Goal: Information Seeking & Learning: Check status

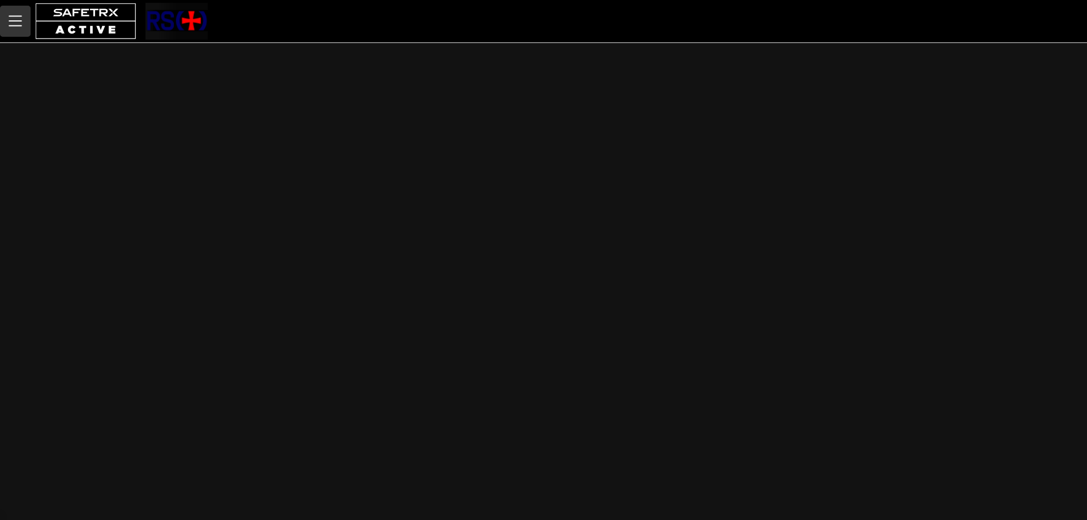
click at [27, 25] on button "Menu" at bounding box center [15, 21] width 31 height 31
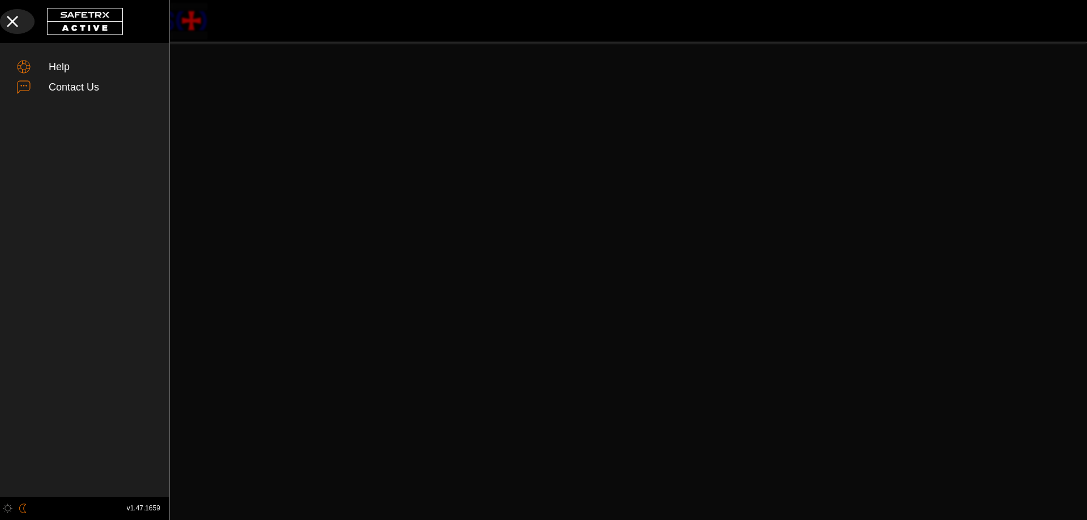
click at [16, 24] on icon "button" at bounding box center [12, 21] width 25 height 25
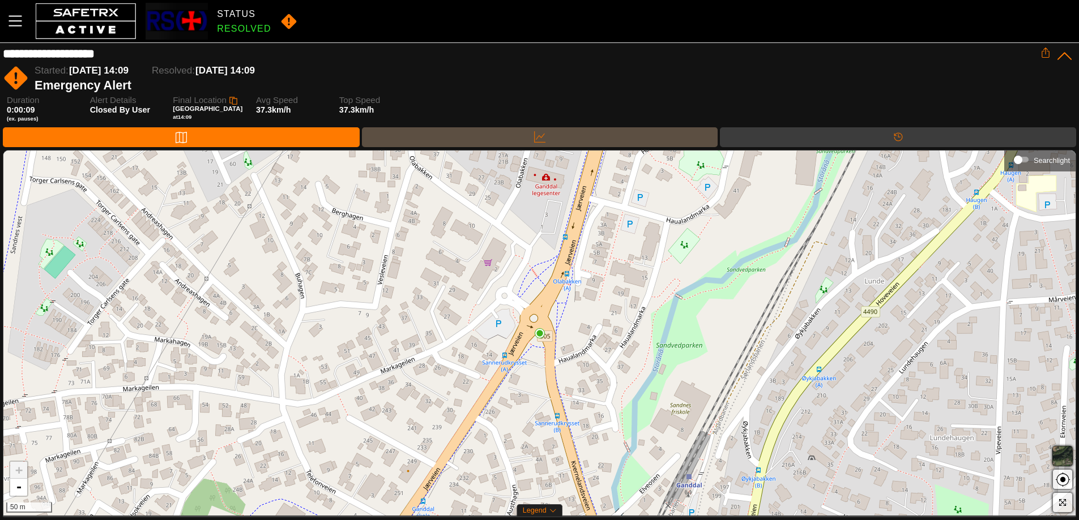
click at [570, 142] on div "Data" at bounding box center [540, 137] width 356 height 20
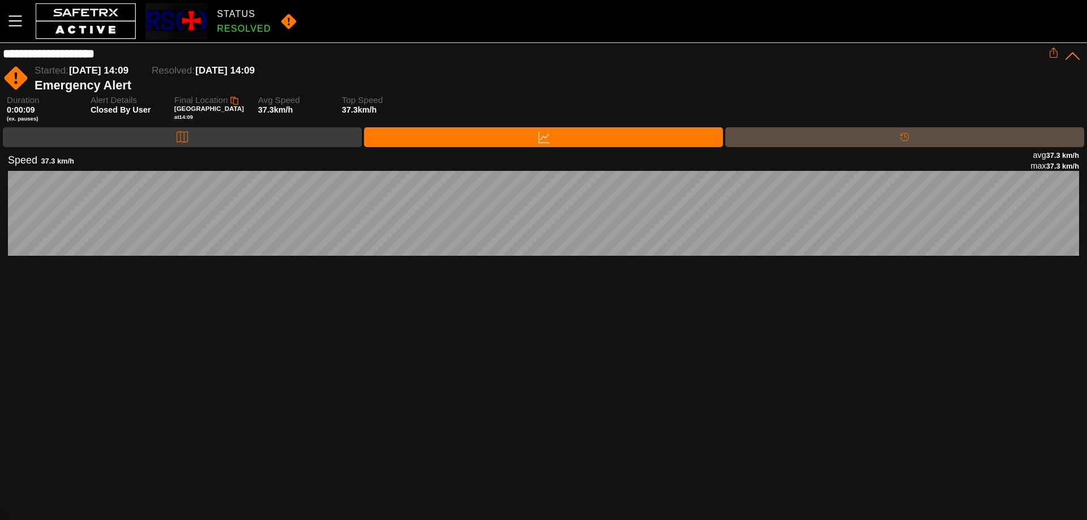
click at [832, 134] on div "Timeline" at bounding box center [904, 137] width 359 height 20
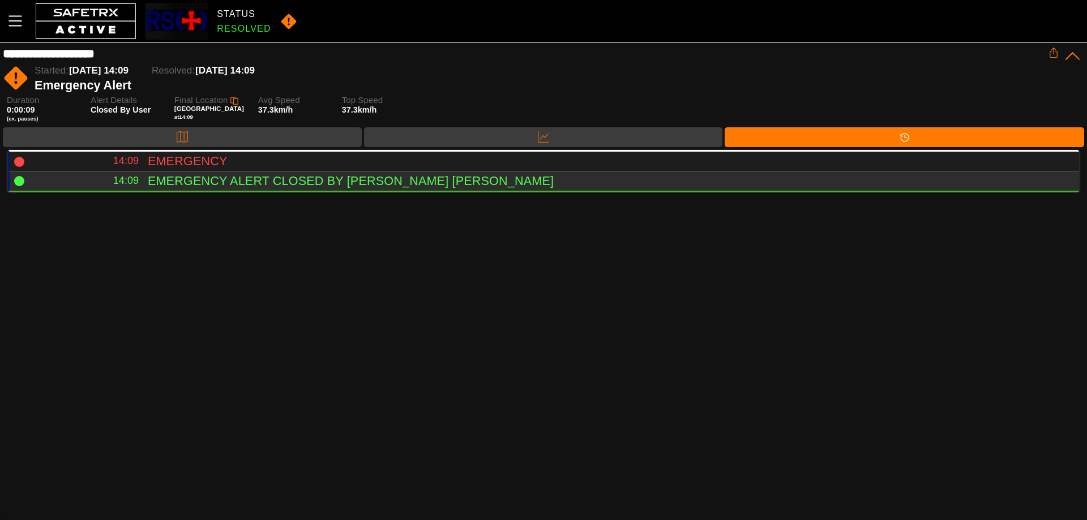
click at [195, 181] on h4 "Emergency Alert Closed by [PERSON_NAME] [PERSON_NAME]" at bounding box center [609, 181] width 922 height 15
